Goal: Task Accomplishment & Management: Use online tool/utility

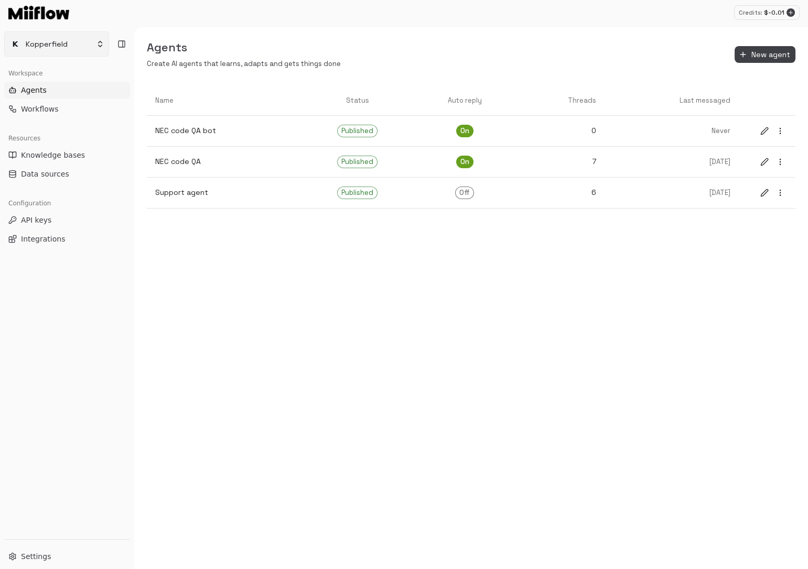
click at [87, 51] on html "Credits: $ -0.01 K Kopperfield Workspace Agents Workflows Resources Knowledge b…" at bounding box center [404, 284] width 808 height 569
click at [62, 117] on div "Billing" at bounding box center [63, 119] width 112 height 17
click at [640, 24] on html "Credits: $ -0.01 K Kopperfield Workspace Agents Workflows Resources Knowledge b…" at bounding box center [404, 284] width 808 height 569
click at [792, 13] on icon "Add credits" at bounding box center [790, 12] width 6 height 6
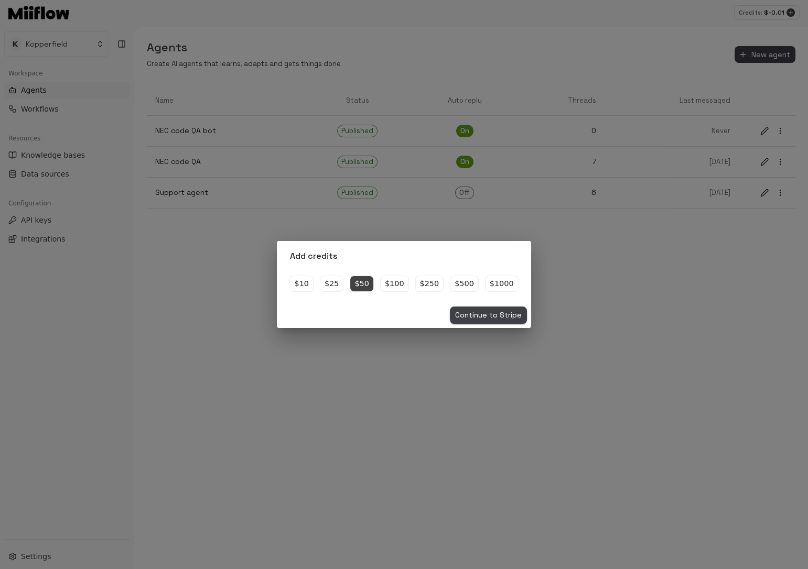
click at [489, 313] on button "Continue to Stripe" at bounding box center [488, 315] width 77 height 17
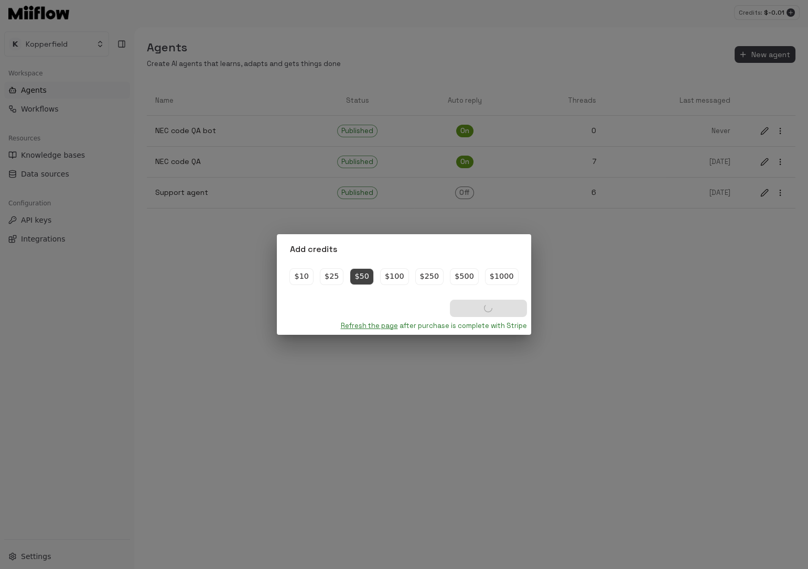
click at [361, 328] on link "Refresh the page" at bounding box center [369, 325] width 57 height 9
click at [361, 326] on link "Refresh the page" at bounding box center [369, 325] width 57 height 9
click at [61, 98] on div "Add credits $10 $25 $50 $100 $250 $500 $1000 Continue to Stripe Refresh the pag…" at bounding box center [404, 284] width 808 height 569
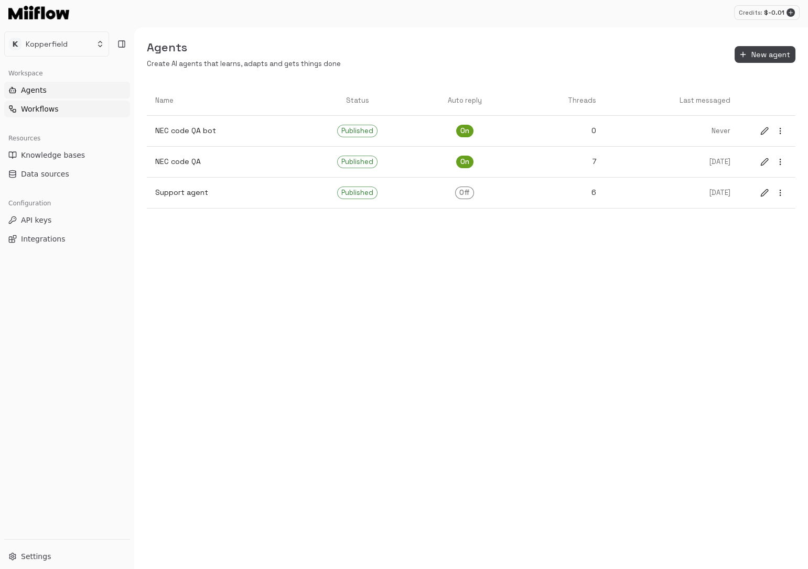
click at [60, 111] on button "Workflows" at bounding box center [67, 109] width 126 height 17
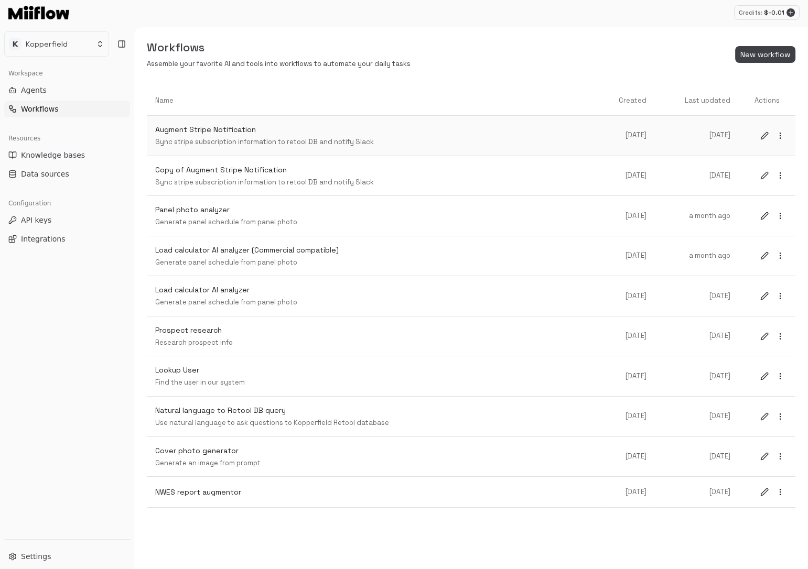
click at [325, 144] on p "Sync stripe subscription information to retool DB and notify Slack" at bounding box center [374, 142] width 439 height 10
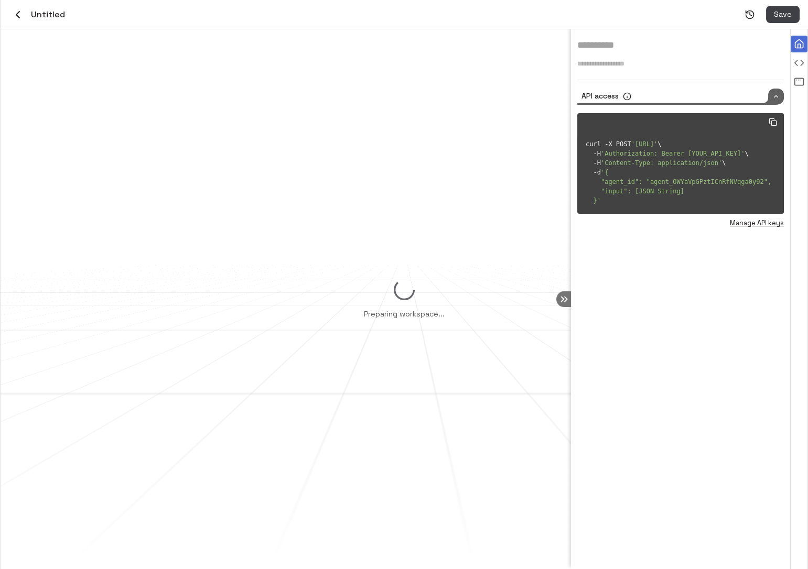
type input "**********"
type textarea "**********"
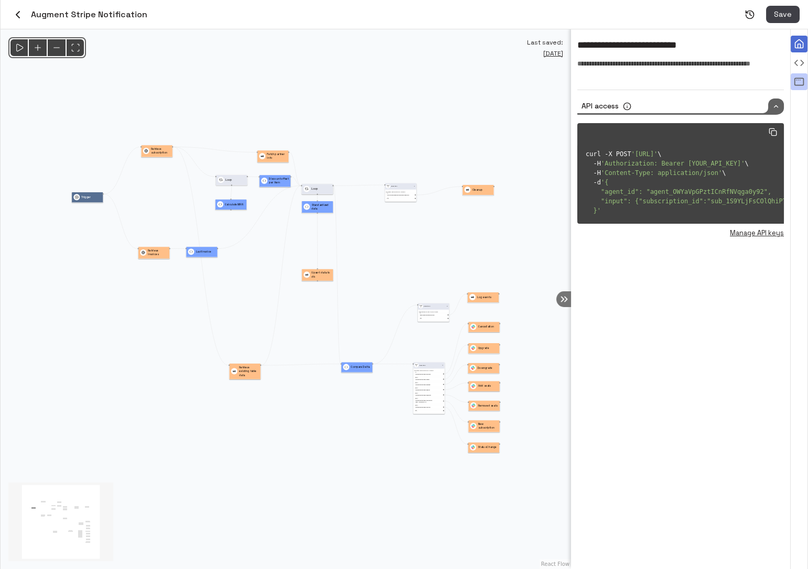
click at [801, 83] on icon "View all agent runs" at bounding box center [799, 82] width 10 height 10
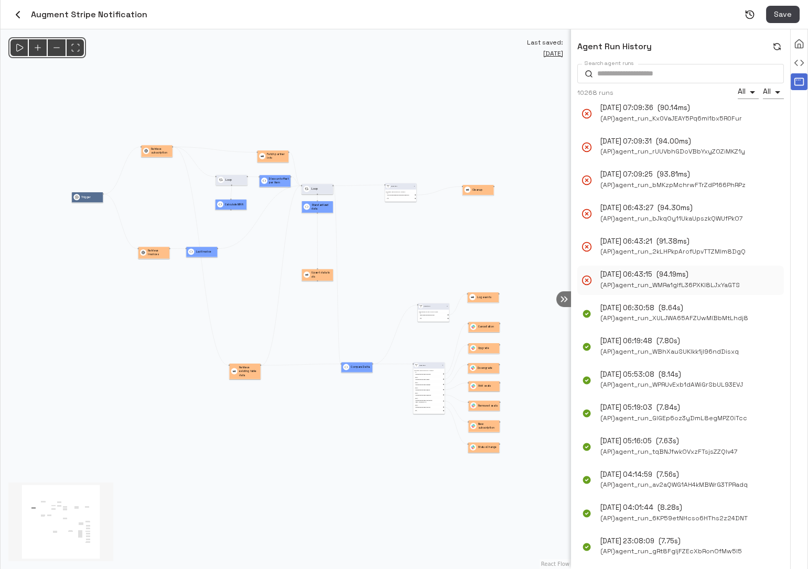
click at [648, 287] on span "( API ) agent_run_WMRa1glfL36PXKl8LJxYaGTS" at bounding box center [669, 285] width 139 height 11
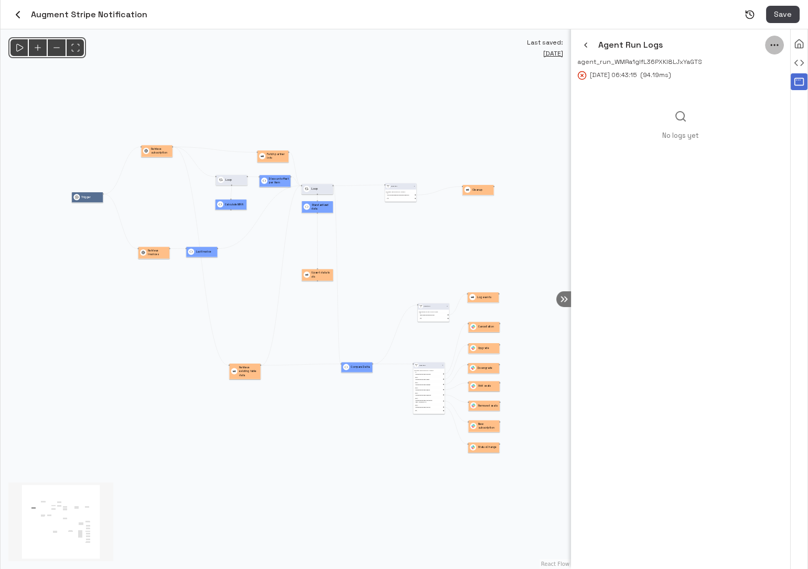
click at [770, 46] on icon "menu" at bounding box center [774, 45] width 10 height 10
click at [764, 62] on li "Rerun" at bounding box center [761, 67] width 48 height 16
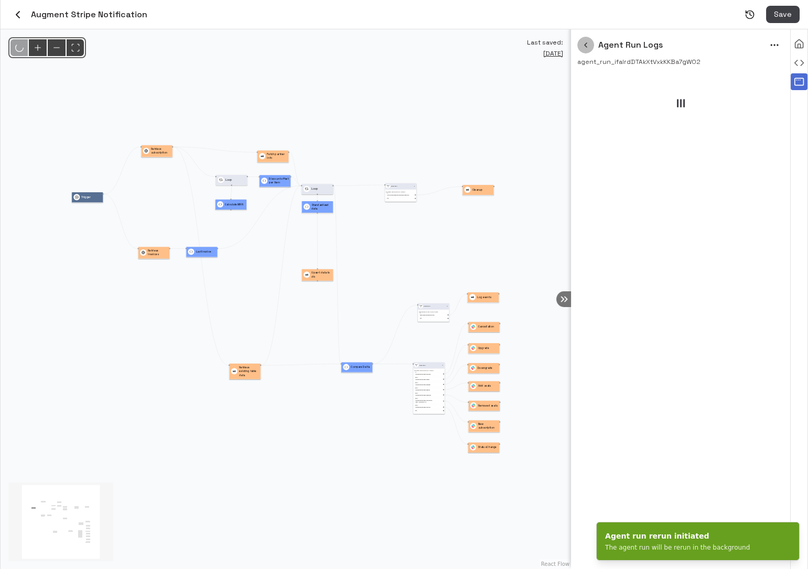
click at [587, 49] on icon "button" at bounding box center [585, 45] width 8 height 8
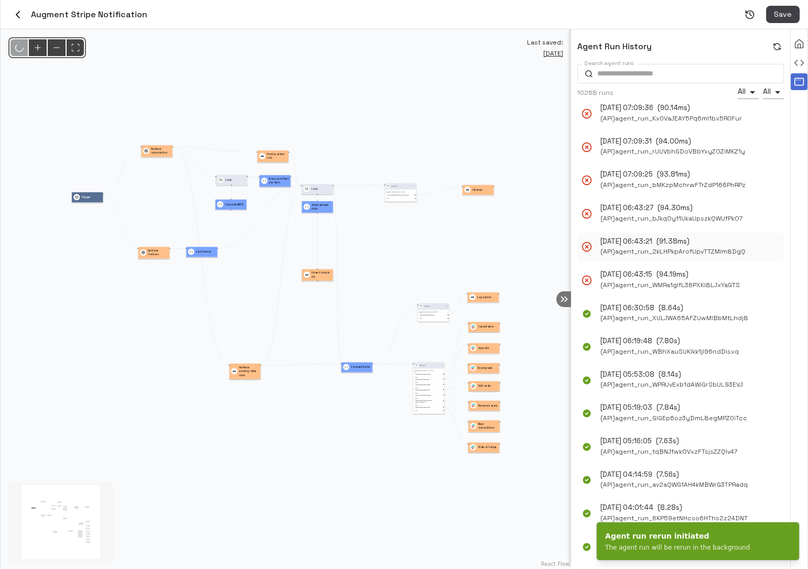
click at [672, 248] on span "( API ) agent_run_2kLHPkpArofUpvTTZMlm8DgQ" at bounding box center [672, 251] width 145 height 11
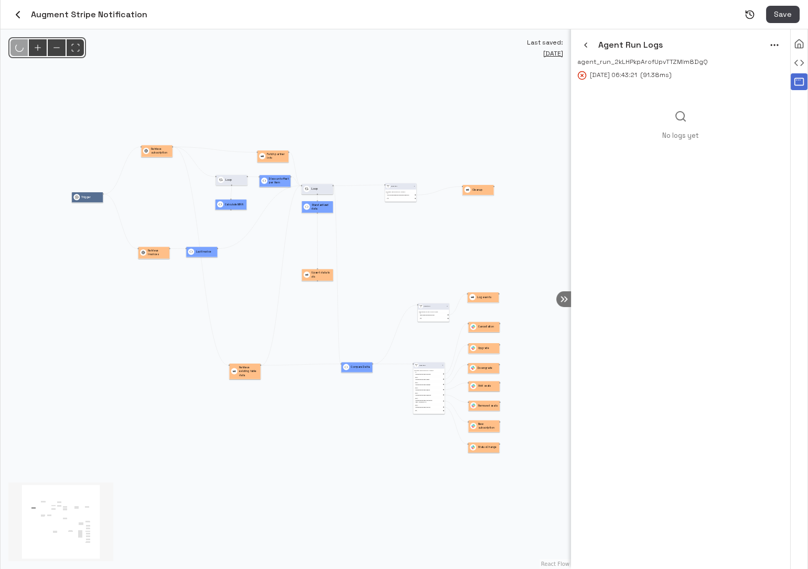
click at [771, 45] on circle "menu" at bounding box center [771, 45] width 1 height 1
click at [755, 64] on div at bounding box center [751, 66] width 13 height 8
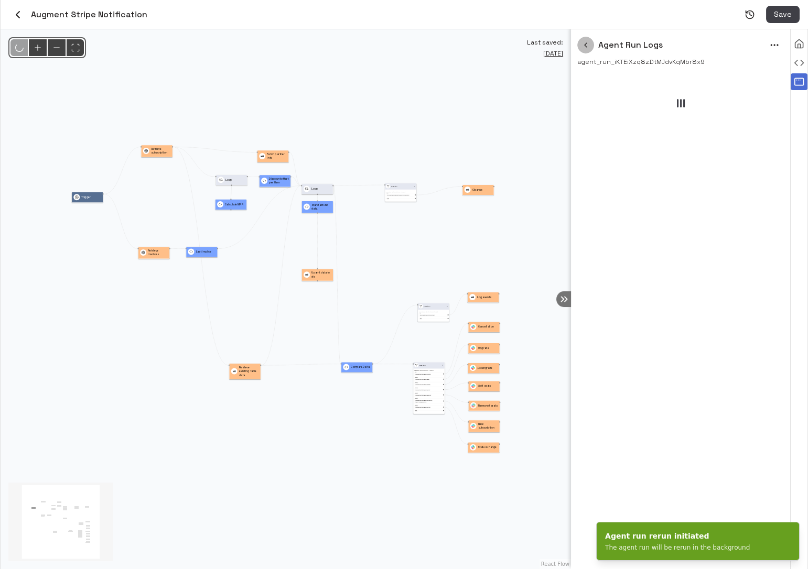
click at [585, 47] on icon "button" at bounding box center [585, 45] width 8 height 8
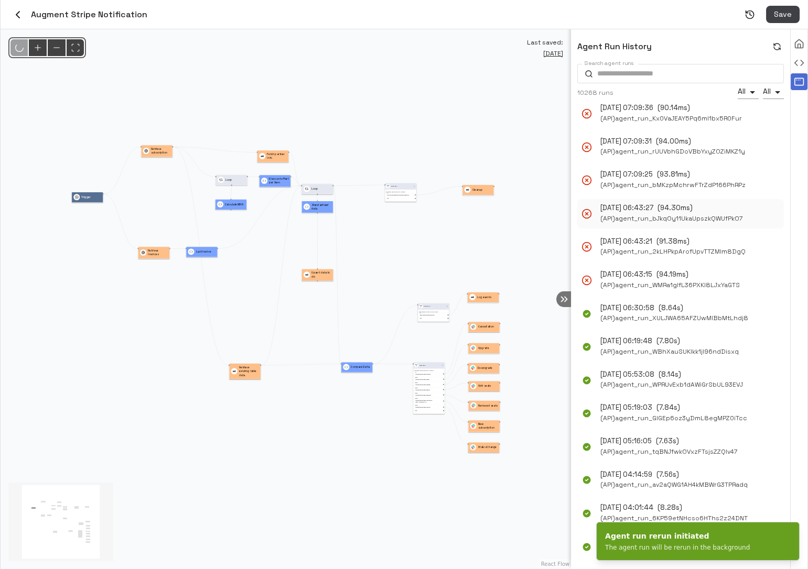
click at [671, 219] on span "( API ) agent_run_bJkqOy11UkaUpszkQWUfPkO7" at bounding box center [671, 218] width 142 height 11
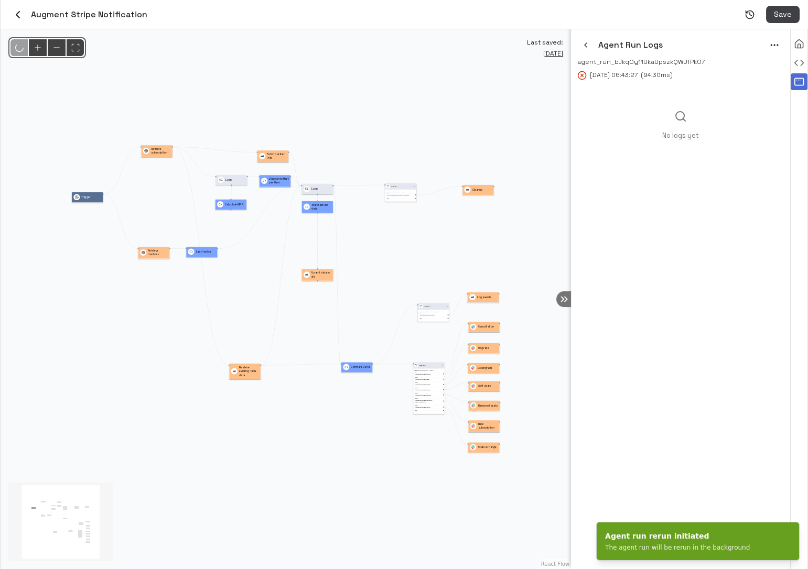
click at [771, 45] on circle "menu" at bounding box center [771, 45] width 1 height 1
click at [763, 61] on li "Rerun" at bounding box center [761, 67] width 48 height 16
click at [591, 41] on button "button" at bounding box center [585, 45] width 17 height 17
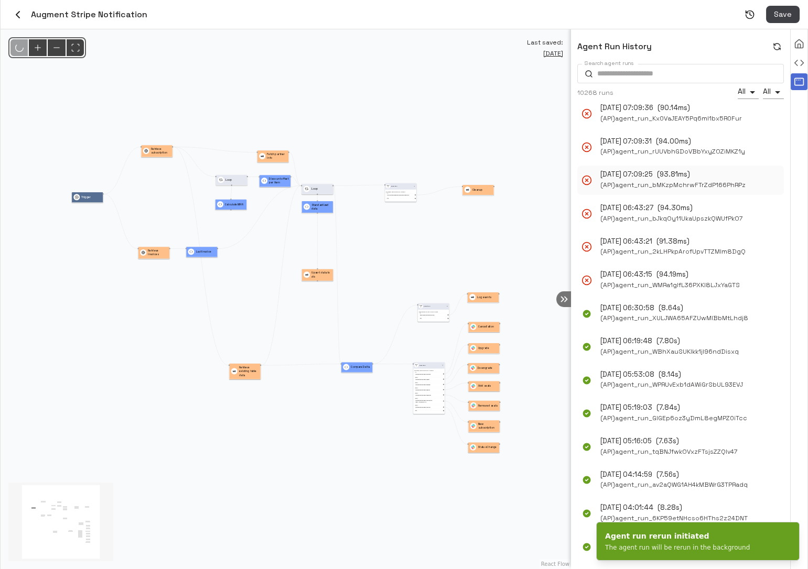
click at [676, 185] on span "( API ) agent_run_bMKzpMchrwFTrZdP166PhRPz" at bounding box center [672, 185] width 145 height 11
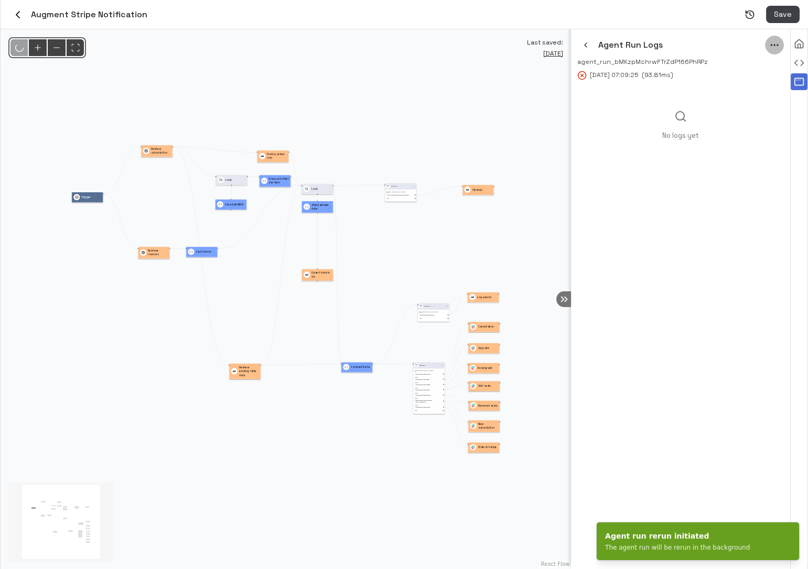
click at [776, 46] on icon "menu" at bounding box center [774, 45] width 10 height 10
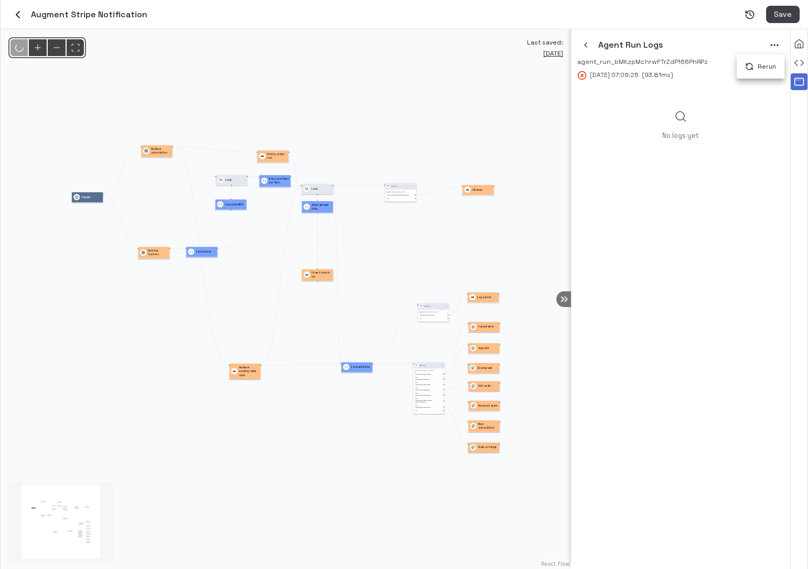
click at [751, 68] on icon at bounding box center [749, 68] width 6 height 3
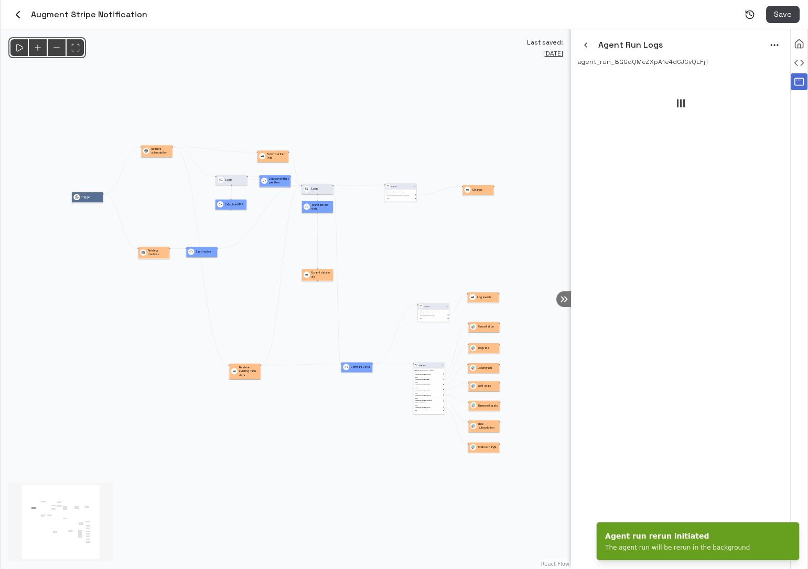
click at [585, 45] on icon "button" at bounding box center [585, 45] width 8 height 8
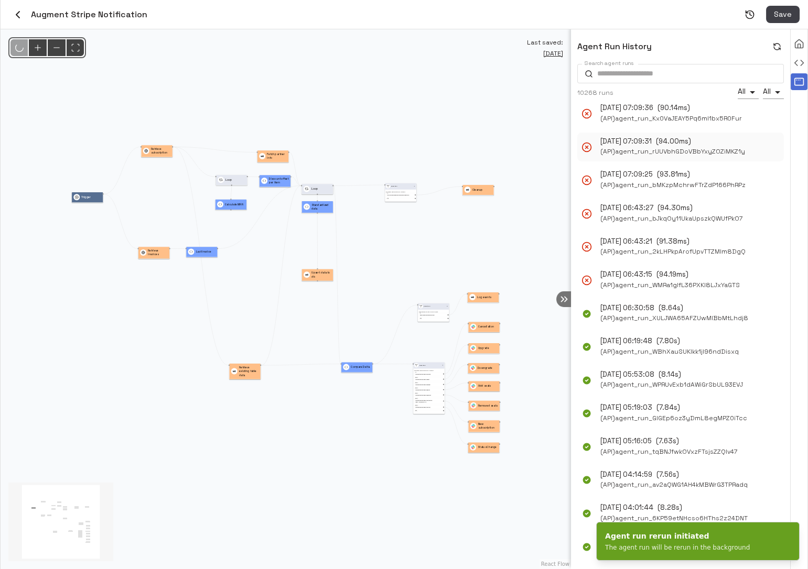
click at [690, 153] on span "( API ) agent_run_rUUVbhGDoVBbYxyZOZiMKZ1y" at bounding box center [672, 151] width 145 height 11
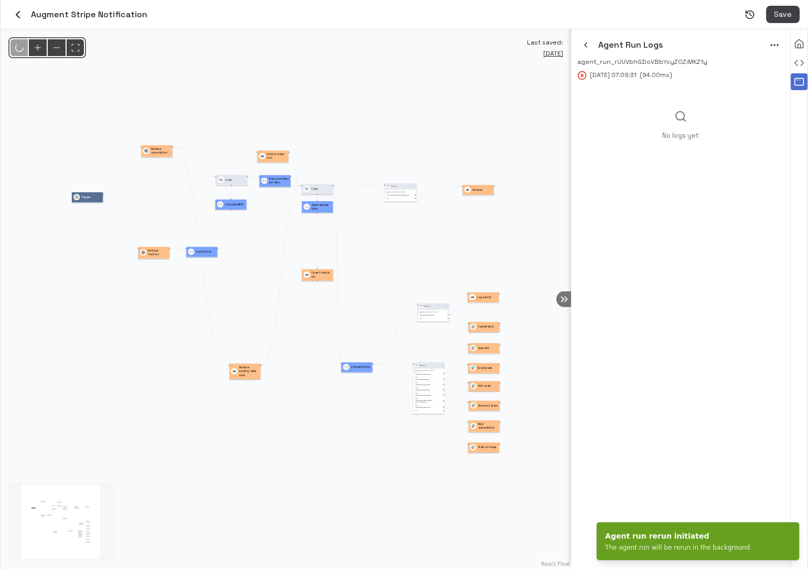
click at [775, 45] on circle "menu" at bounding box center [774, 45] width 1 height 1
click at [768, 66] on li "Rerun" at bounding box center [761, 67] width 48 height 16
click at [585, 46] on icon "button" at bounding box center [586, 45] width 2 height 4
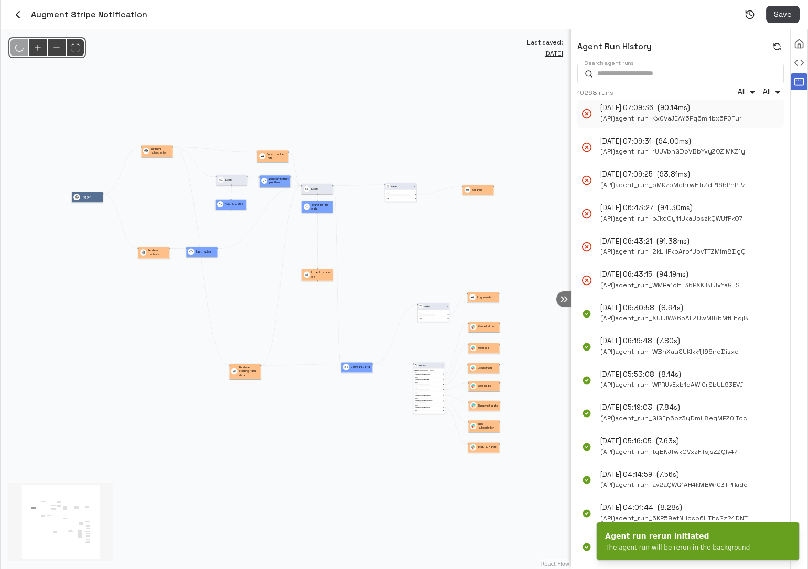
click at [646, 124] on span "( API ) agent_run_Kx0VaJEAY5Pq6ml1bx5R0Fur" at bounding box center [671, 118] width 142 height 11
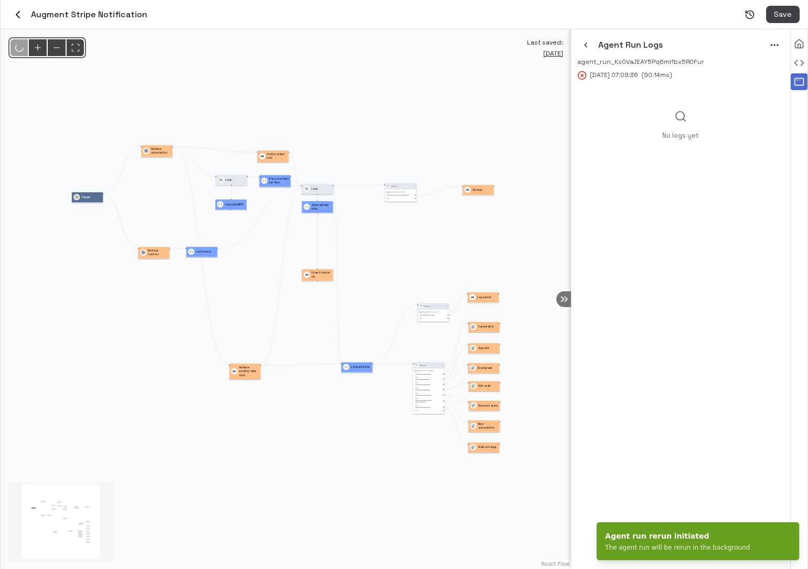
click at [776, 42] on icon "menu" at bounding box center [774, 45] width 10 height 10
click at [760, 72] on li "Rerun" at bounding box center [761, 67] width 48 height 16
click at [587, 47] on icon "button" at bounding box center [585, 45] width 8 height 8
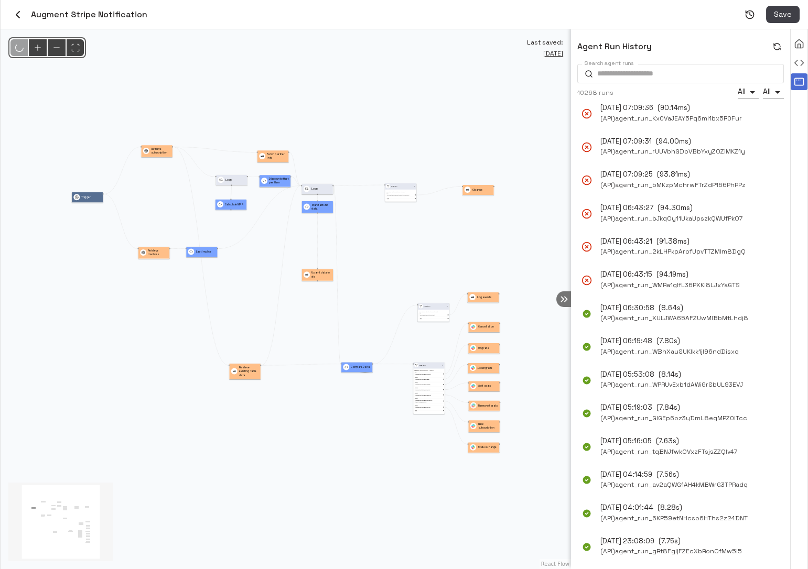
click at [777, 46] on icon "button" at bounding box center [777, 46] width 8 height 8
